Goal: Transaction & Acquisition: Download file/media

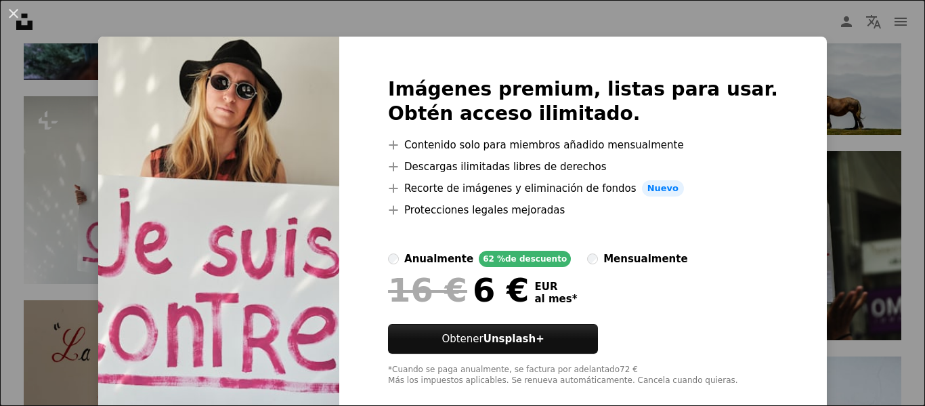
scroll to position [29, 0]
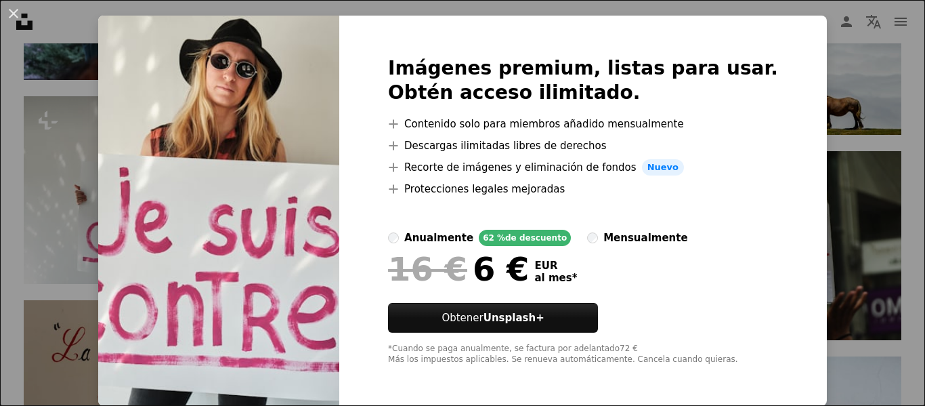
click at [821, 101] on div "An X shape Imágenes premium, listas para usar. Obtén acceso ilimitado. A plus s…" at bounding box center [462, 203] width 925 height 406
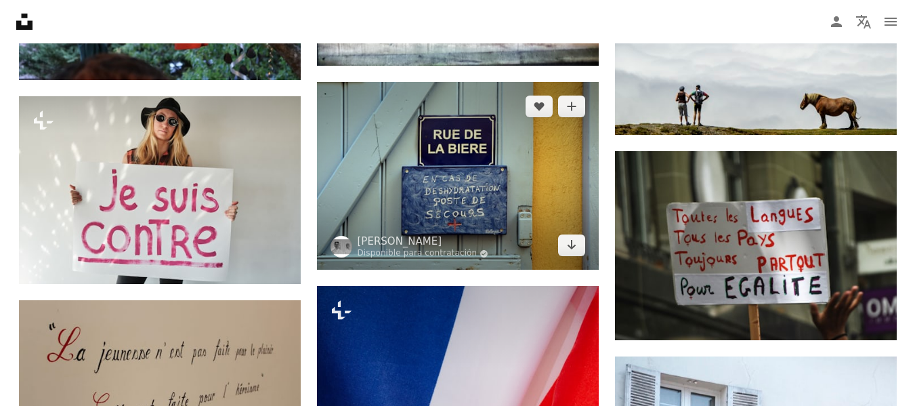
click at [494, 188] on img at bounding box center [458, 176] width 282 height 188
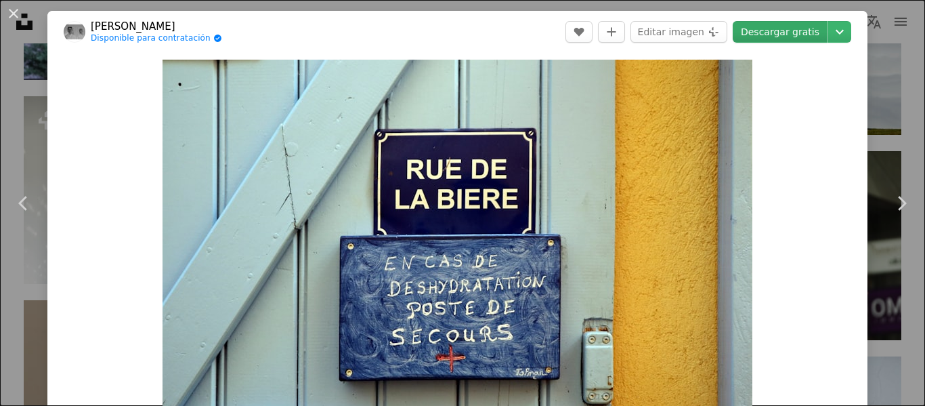
click at [795, 27] on link "Descargar gratis" at bounding box center [780, 32] width 95 height 22
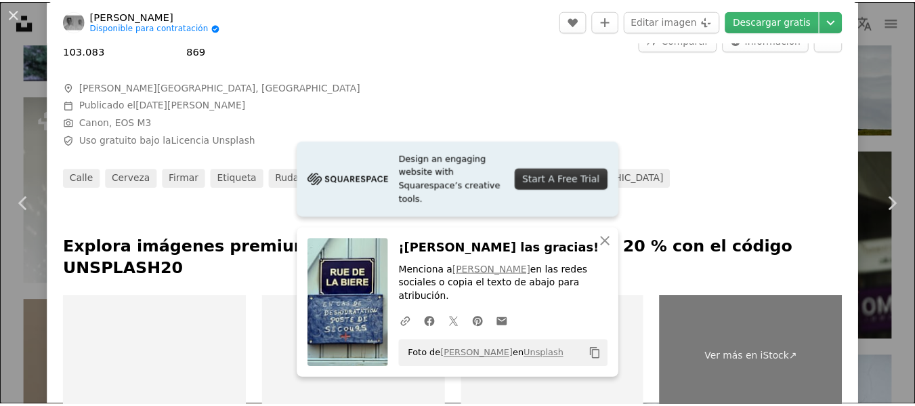
scroll to position [456, 0]
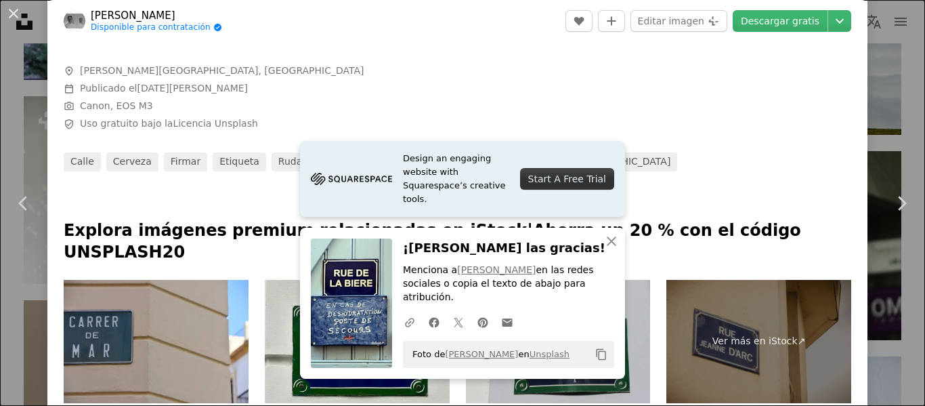
click at [720, 117] on div "Visualizaciones 103.083 Descargas 869 A forward-right arrow Compartir Info icon…" at bounding box center [457, 87] width 820 height 168
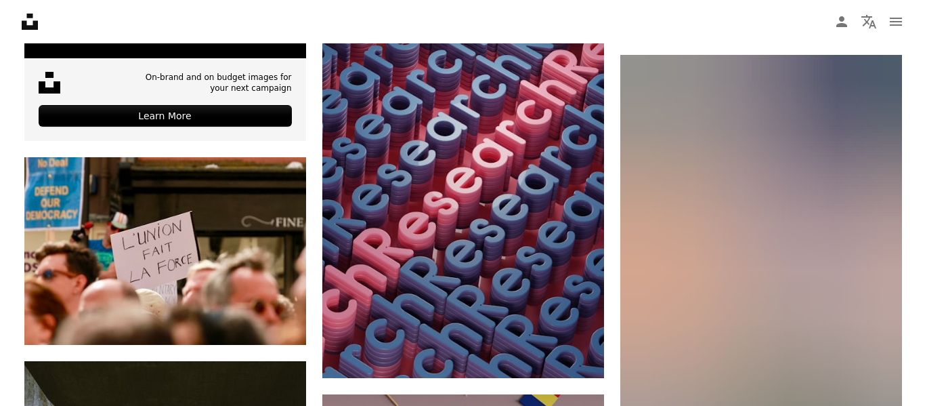
scroll to position [3203, 0]
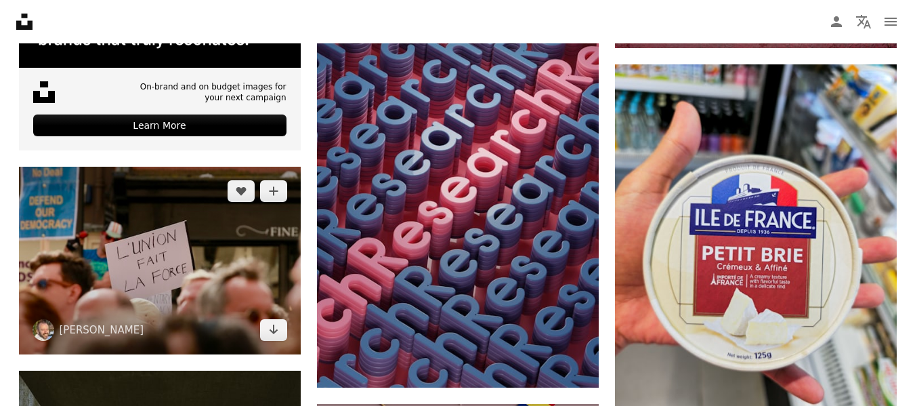
click at [231, 294] on img at bounding box center [160, 261] width 282 height 188
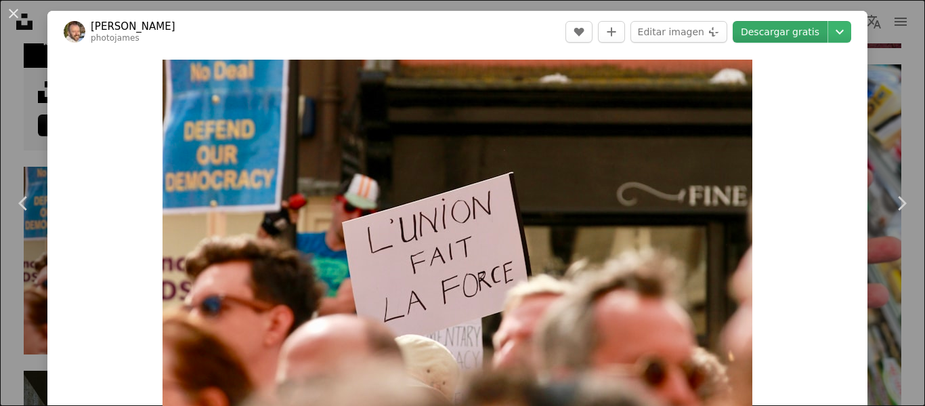
click at [788, 36] on link "Descargar gratis" at bounding box center [780, 32] width 95 height 22
